Goal: Task Accomplishment & Management: Manage account settings

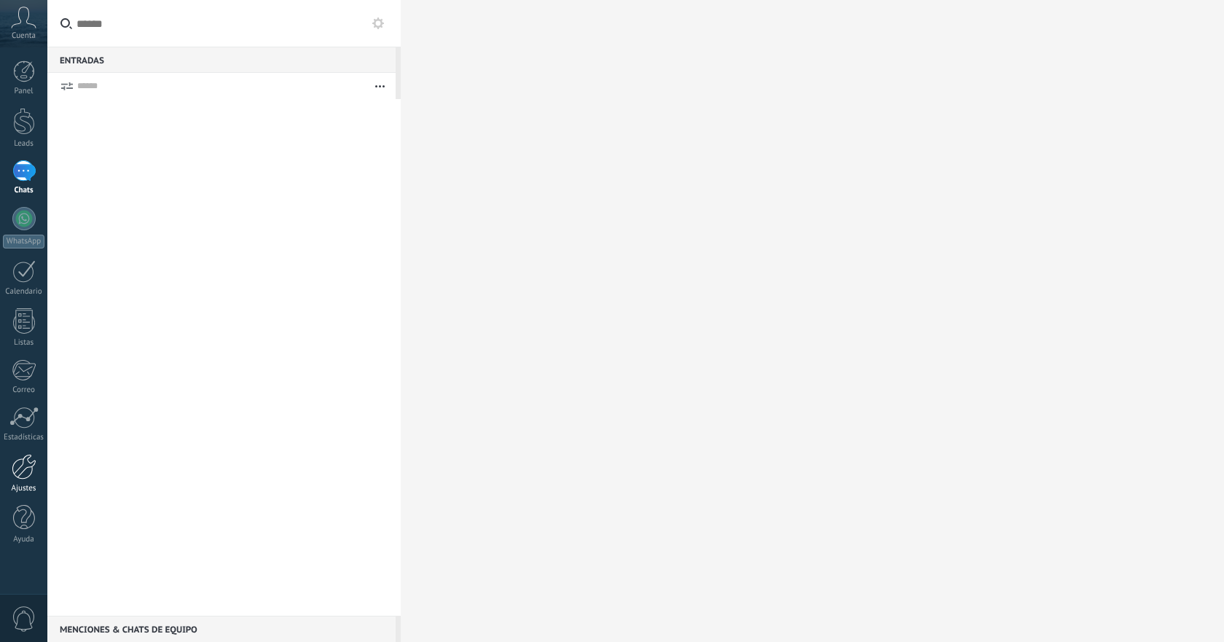
click at [20, 482] on link "Ajustes" at bounding box center [23, 473] width 47 height 39
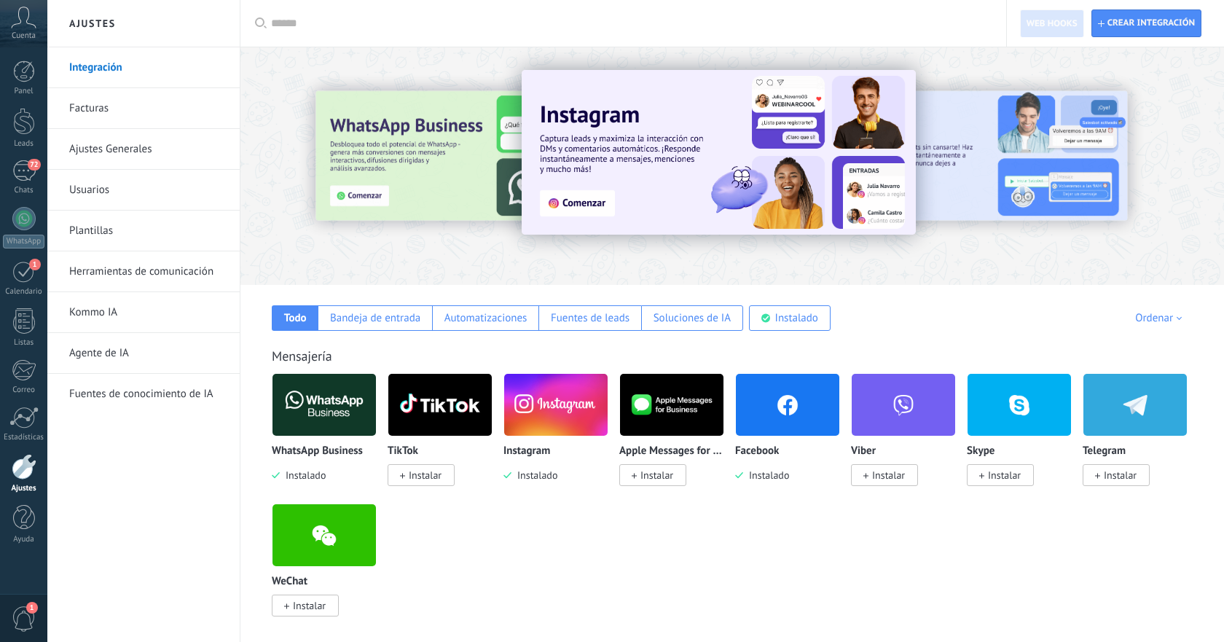
click at [165, 275] on link "Herramientas de comunicación" at bounding box center [147, 271] width 156 height 41
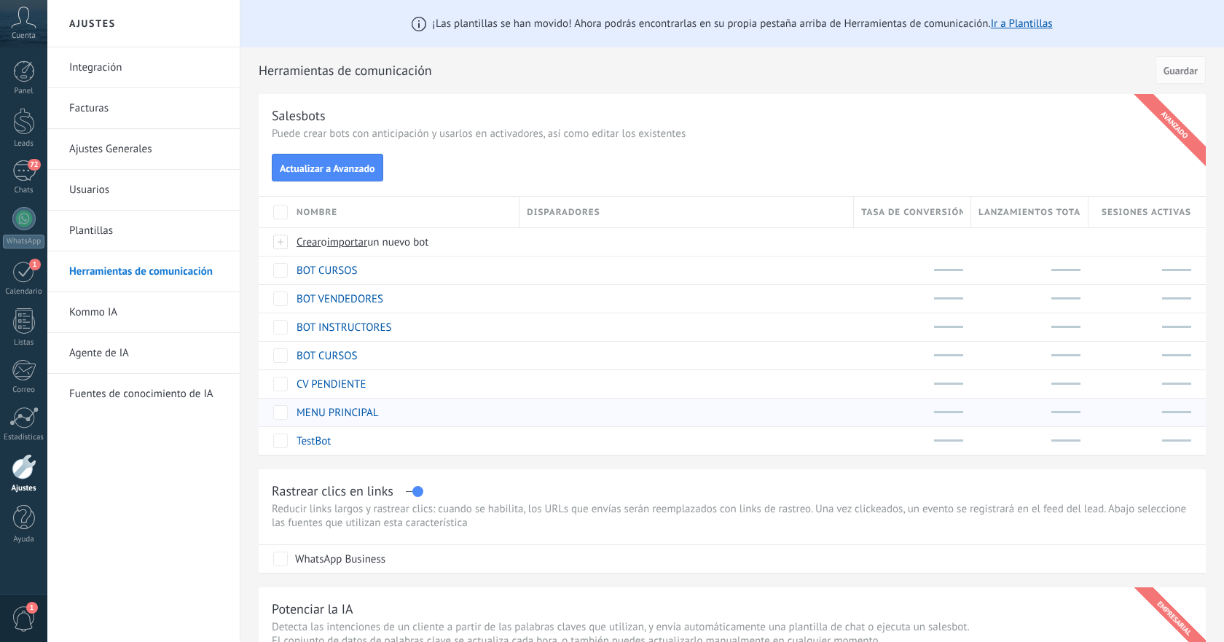
click at [336, 414] on link "MENU PRINCIPAL" at bounding box center [337, 413] width 82 height 14
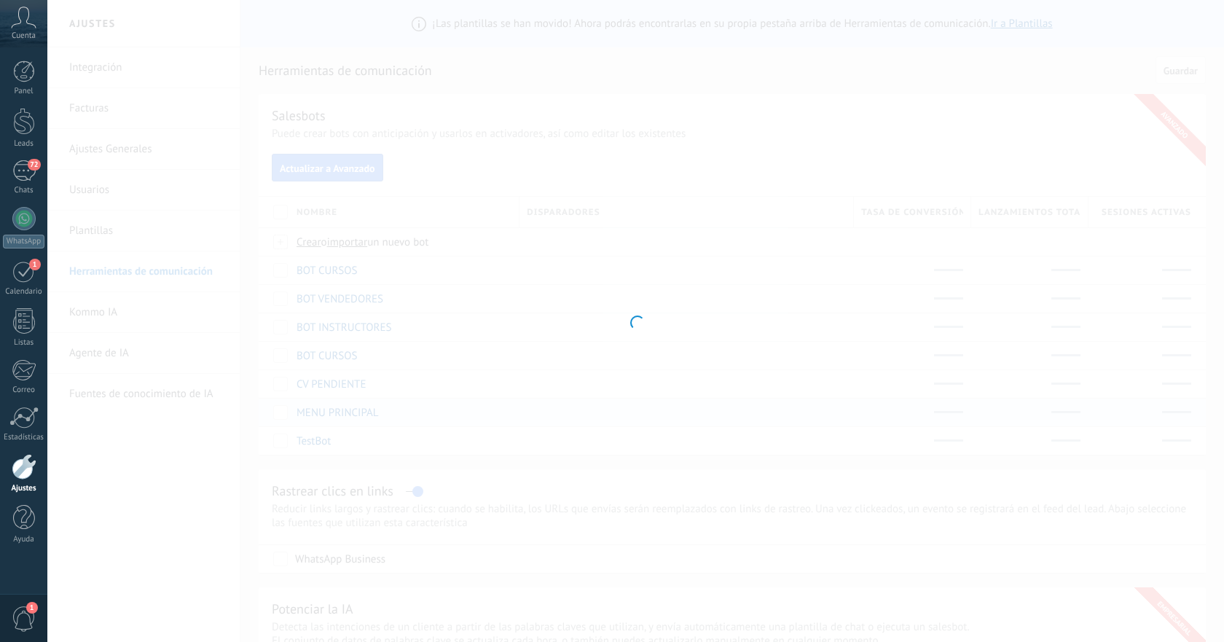
type input "**********"
